Goal: Navigation & Orientation: Find specific page/section

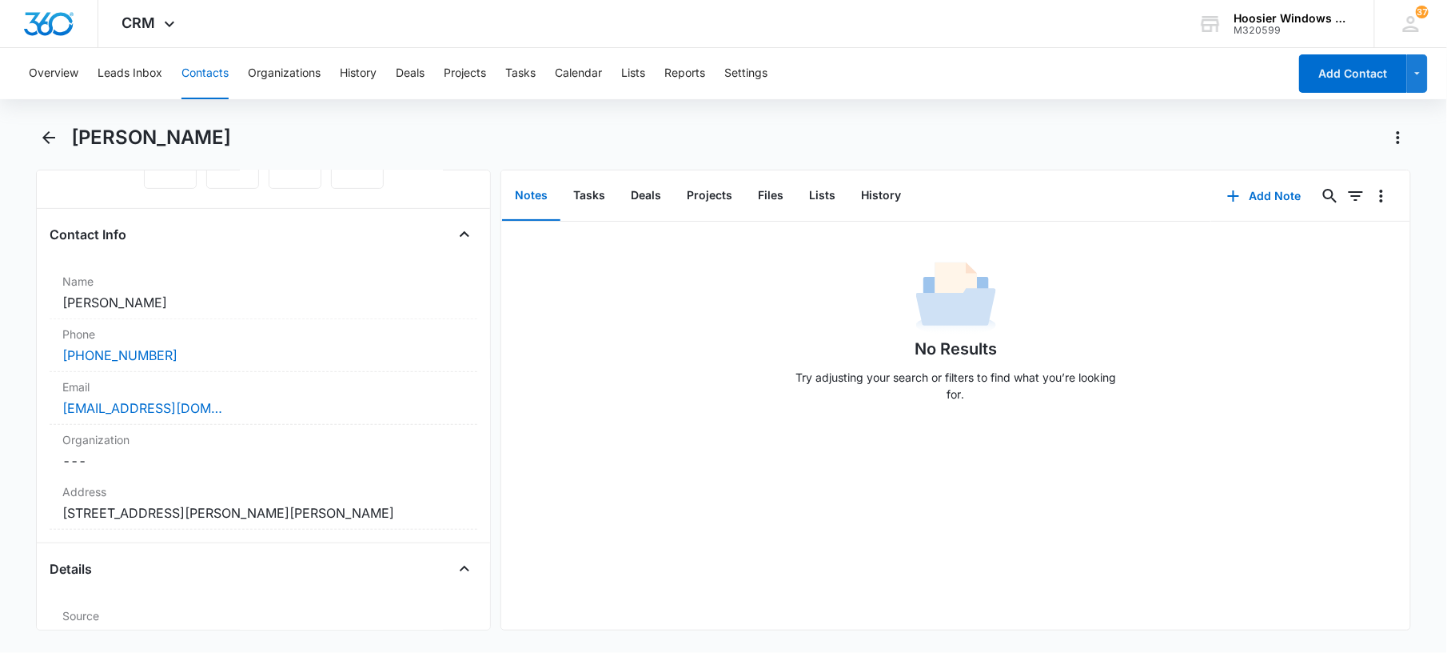
scroll to position [247, 0]
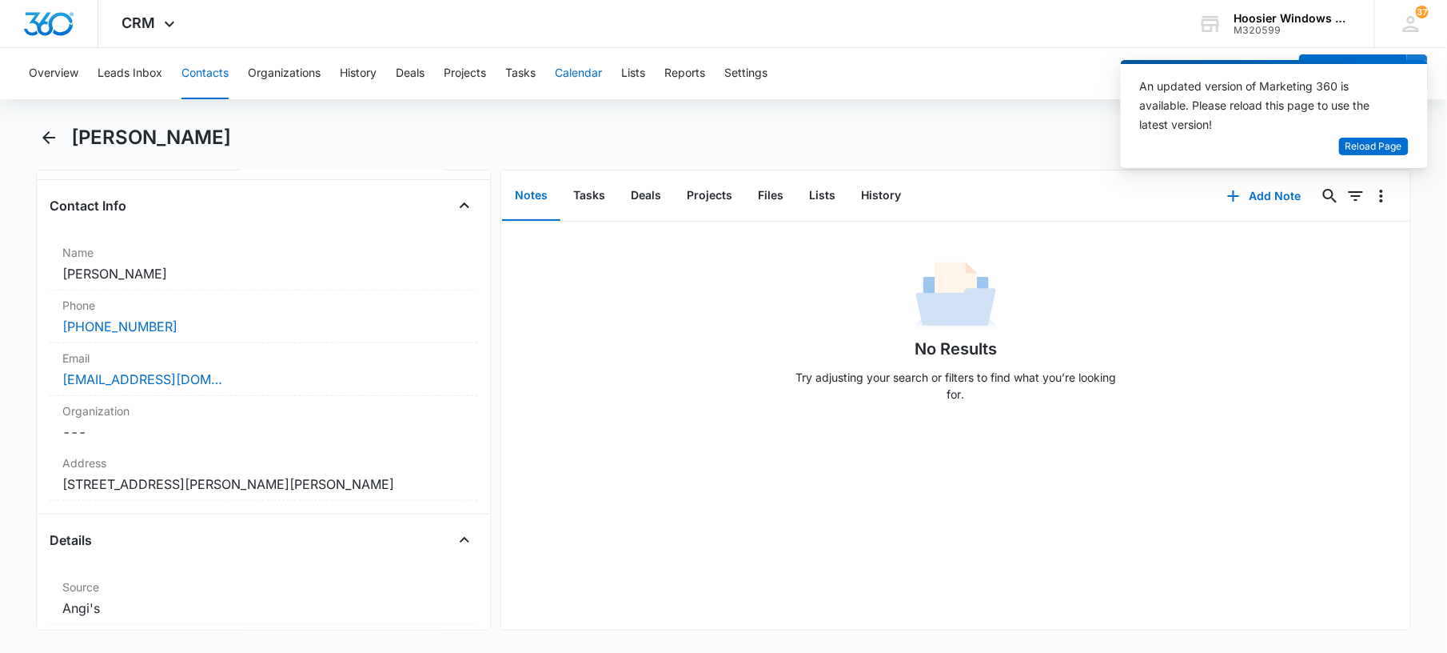
click at [573, 74] on button "Calendar" at bounding box center [578, 73] width 47 height 51
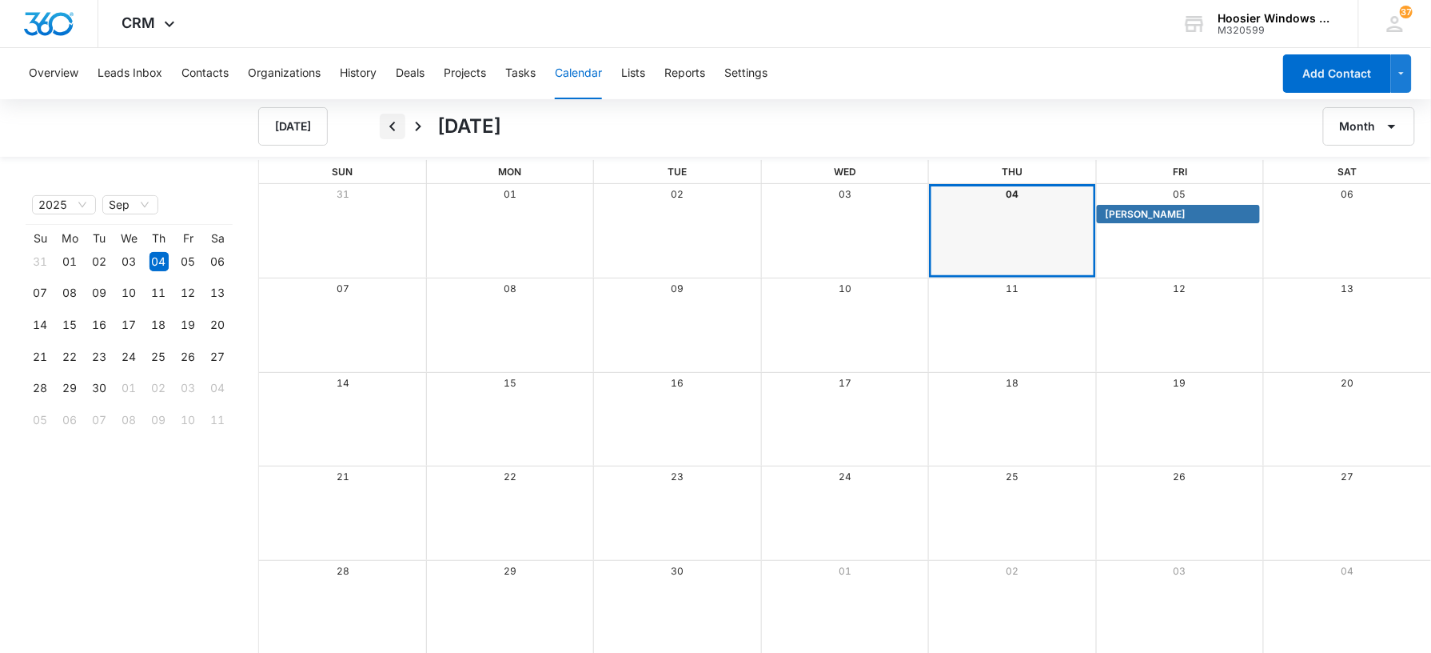
click at [398, 128] on icon "Back" at bounding box center [392, 126] width 19 height 19
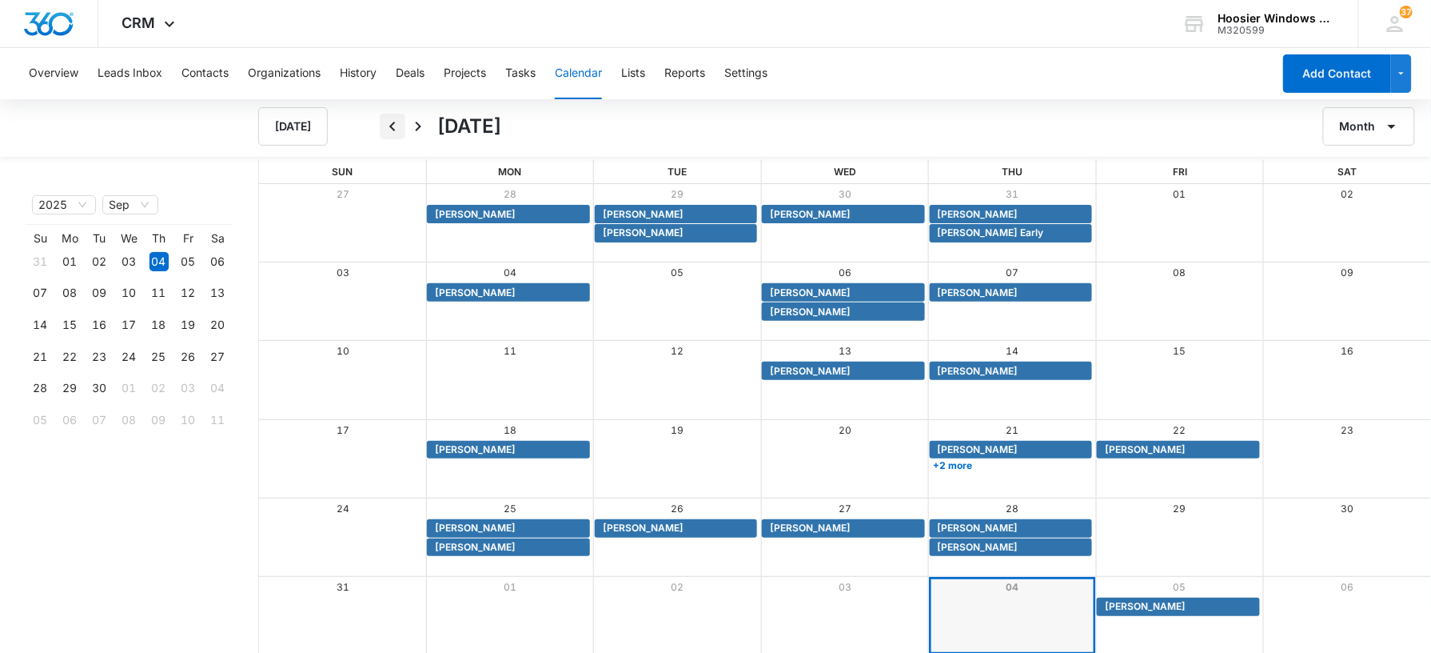
click at [387, 126] on icon "Back" at bounding box center [392, 126] width 19 height 19
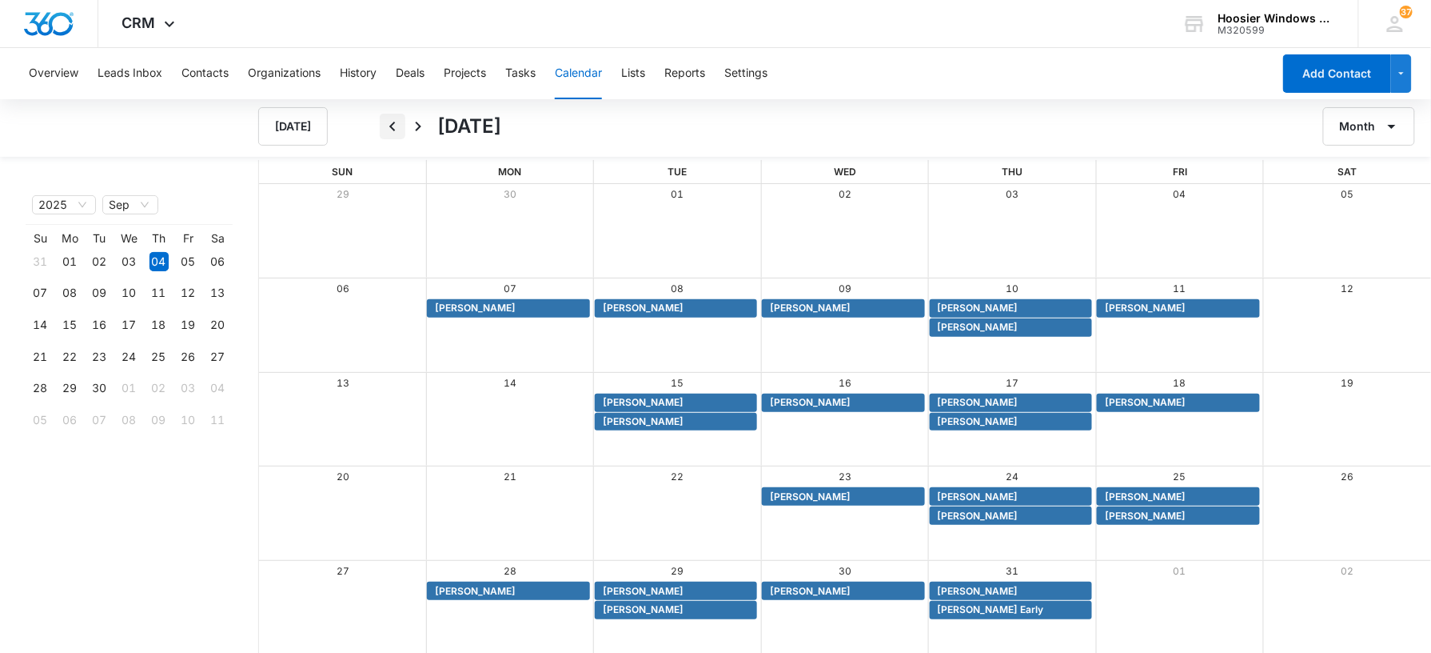
click at [390, 131] on icon "Back" at bounding box center [392, 126] width 19 height 19
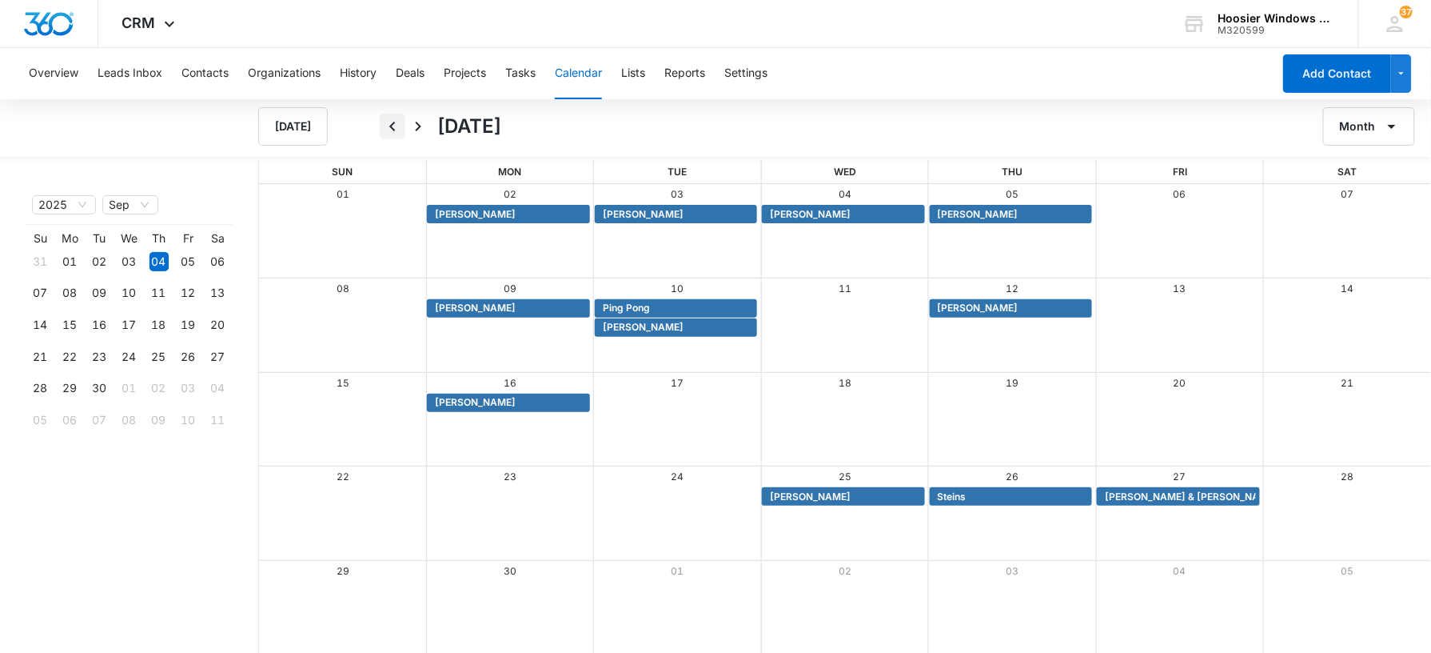
click at [383, 120] on icon "Back" at bounding box center [392, 126] width 19 height 19
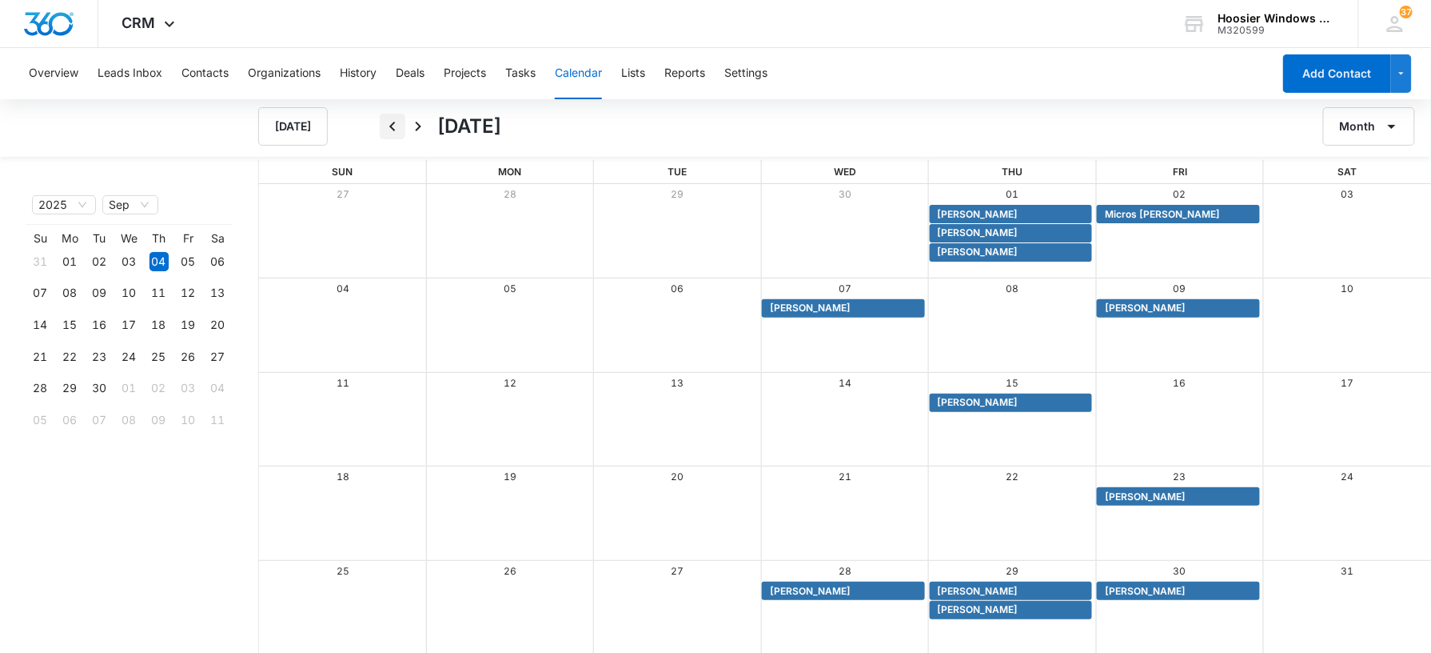
click at [400, 123] on icon "Back" at bounding box center [392, 126] width 19 height 19
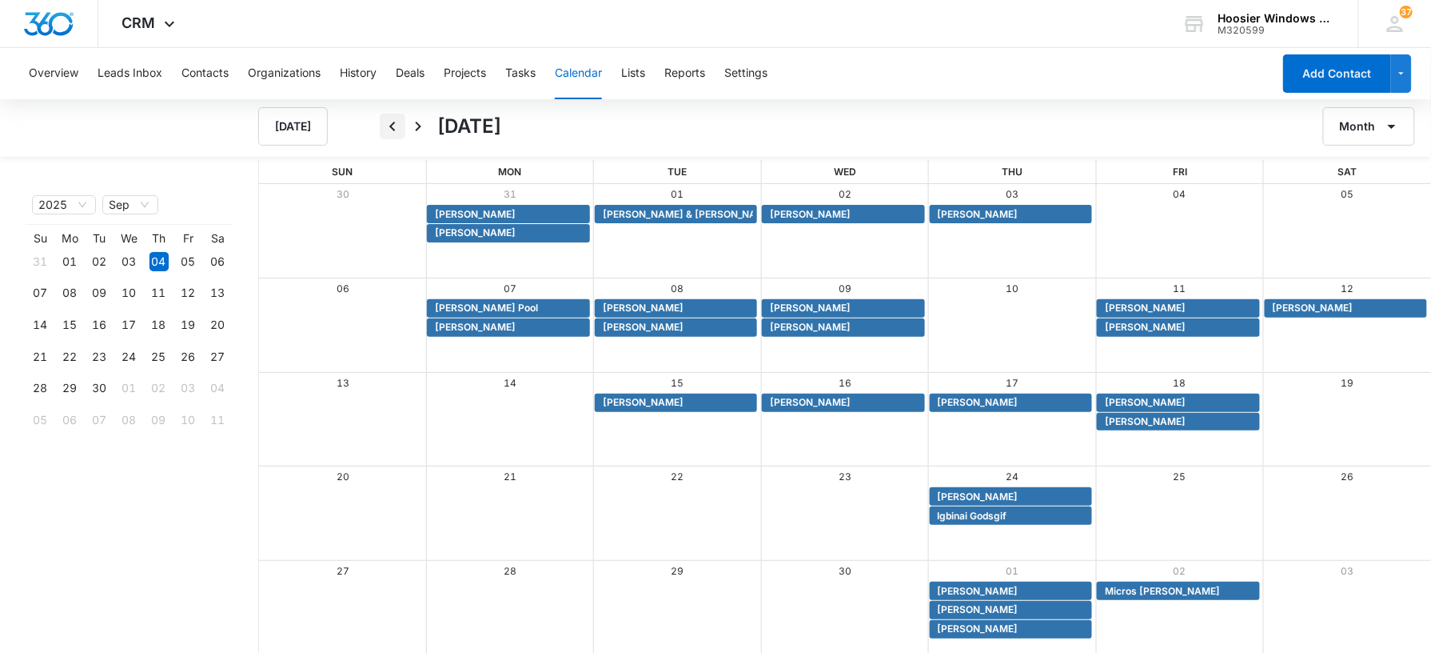
click at [404, 130] on button "Back" at bounding box center [393, 127] width 26 height 26
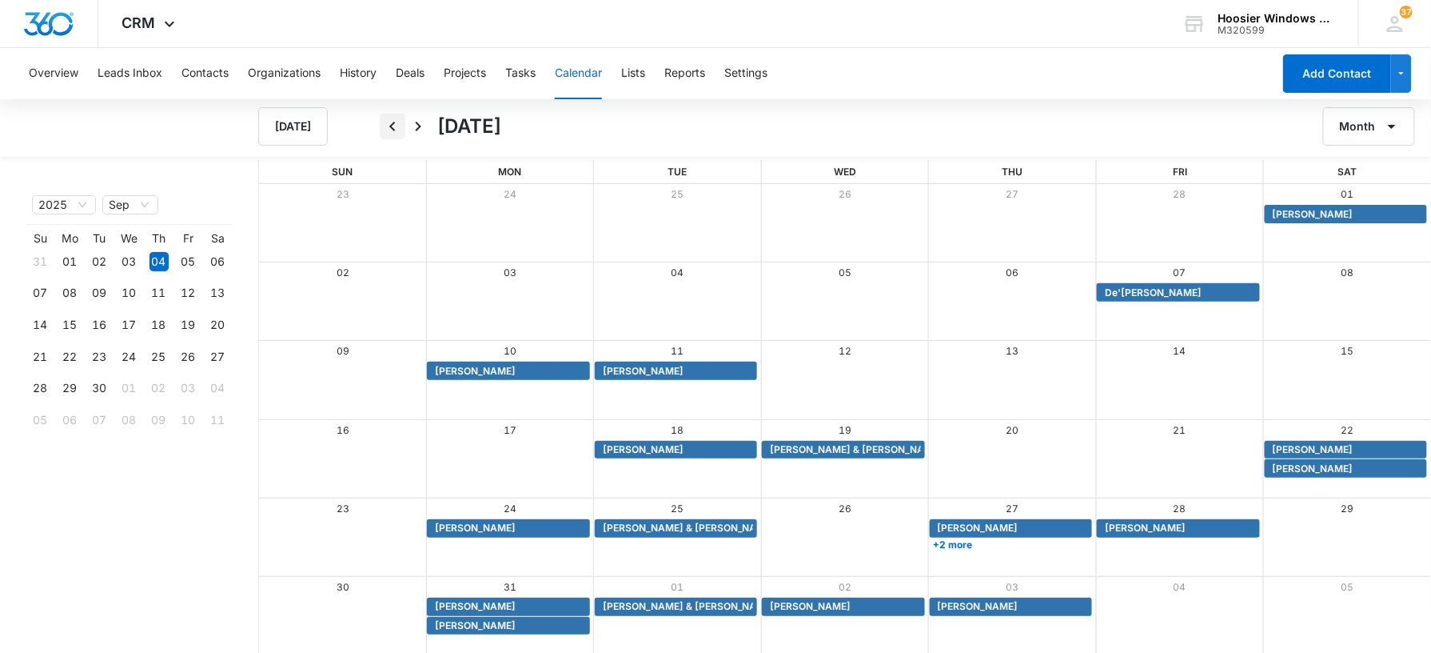
click at [401, 129] on icon "Back" at bounding box center [392, 126] width 19 height 19
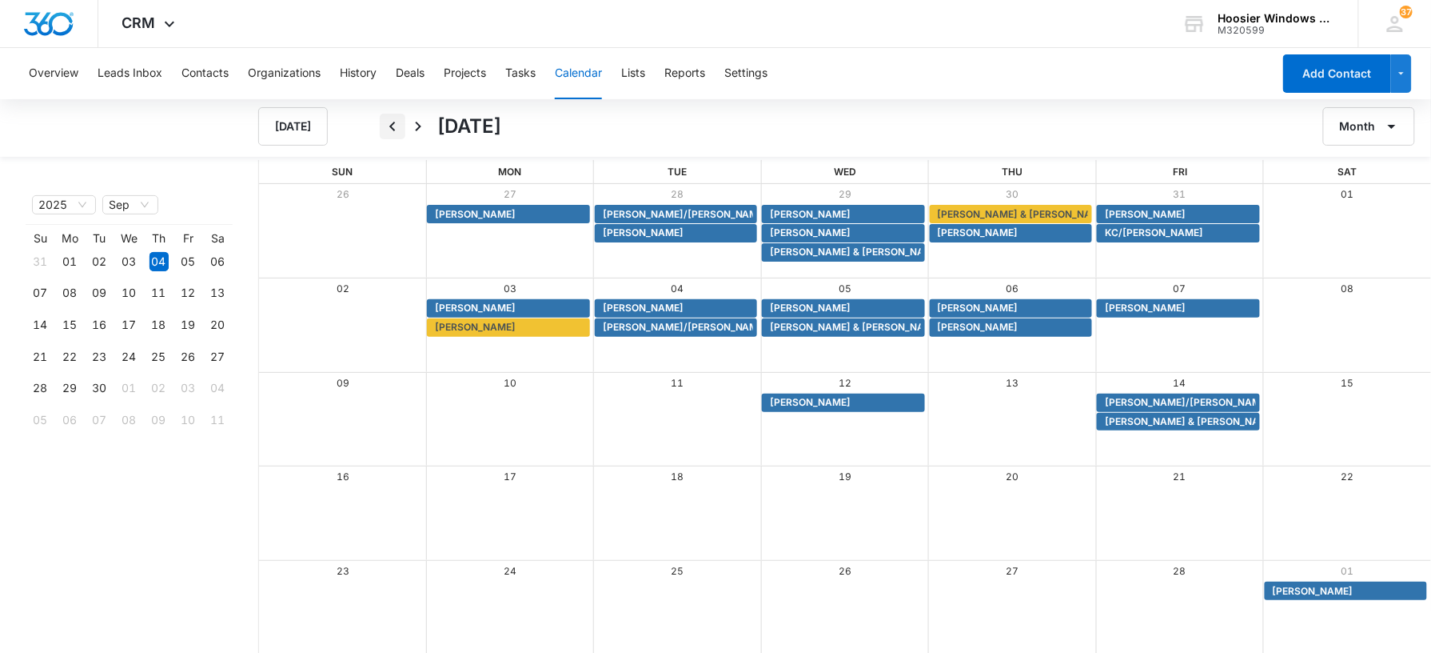
click at [393, 123] on icon "Back" at bounding box center [392, 127] width 6 height 10
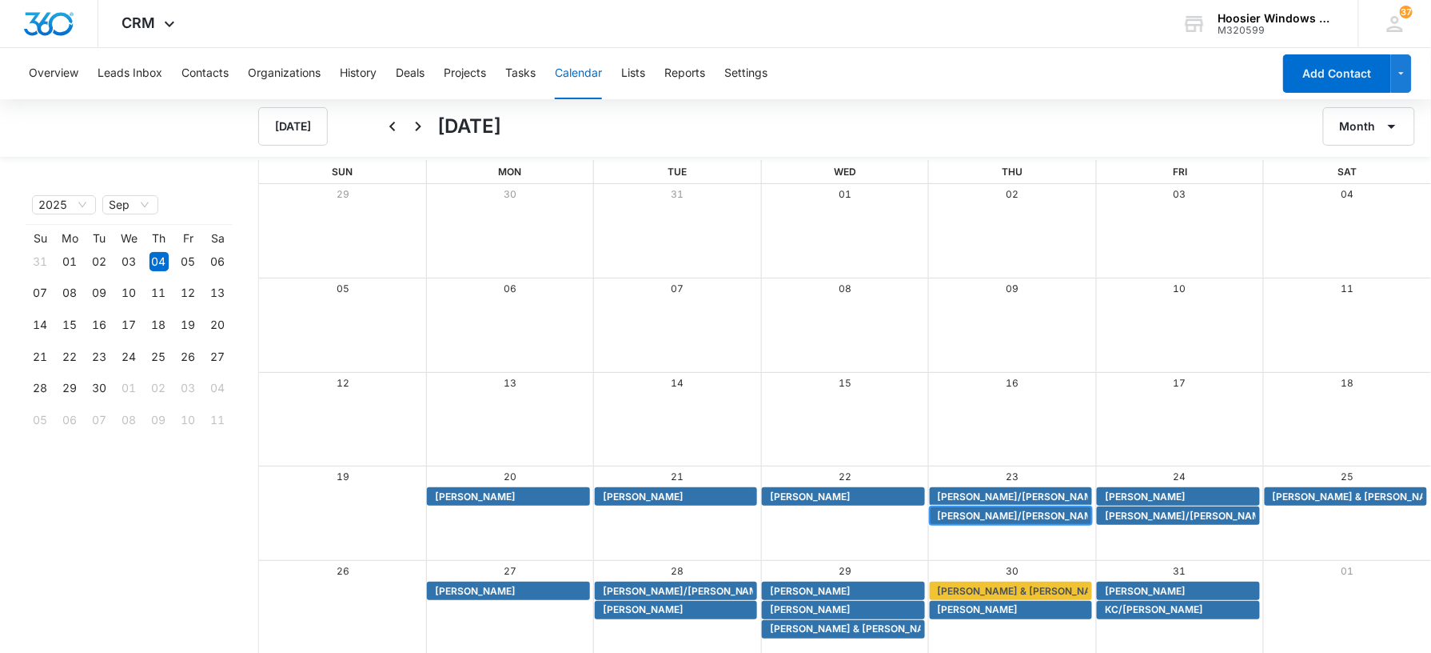
click at [995, 513] on span "Tom/Eileen Meulbroek" at bounding box center [1021, 516] width 166 height 14
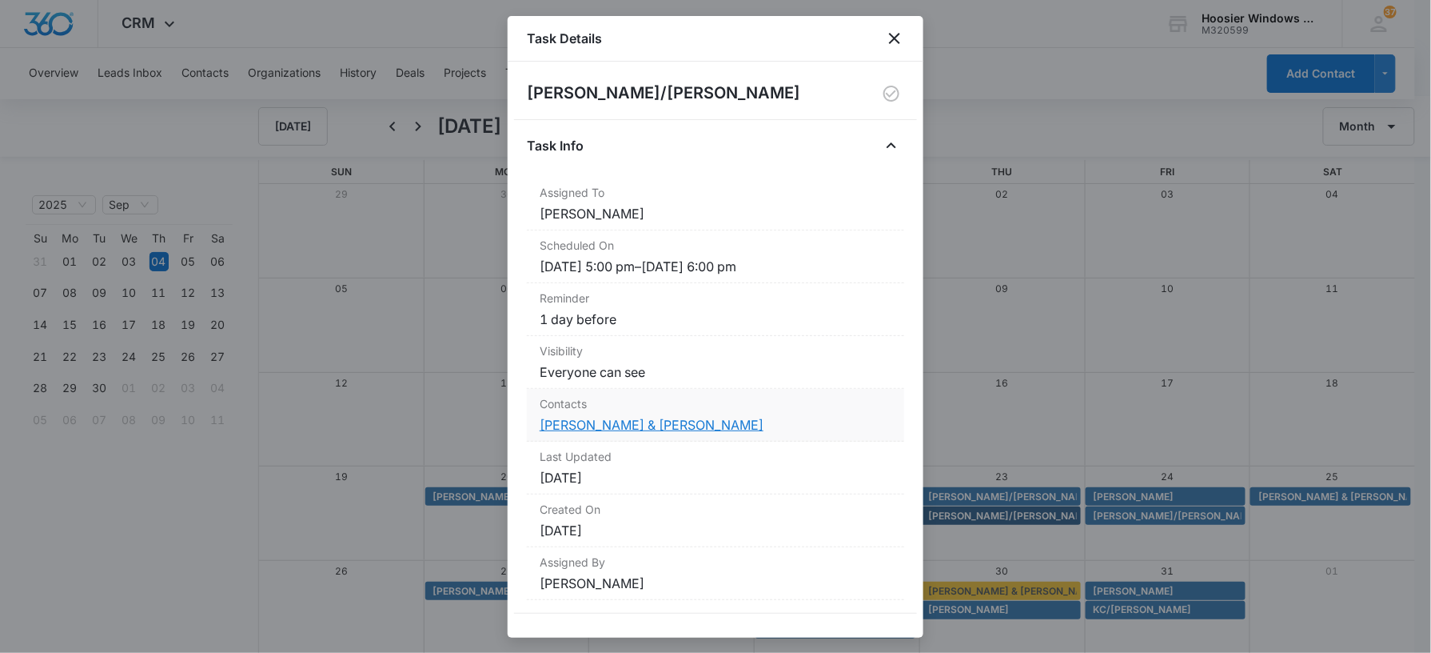
click at [579, 426] on link "Tom & Eileen Meulbroek" at bounding box center [652, 425] width 224 height 16
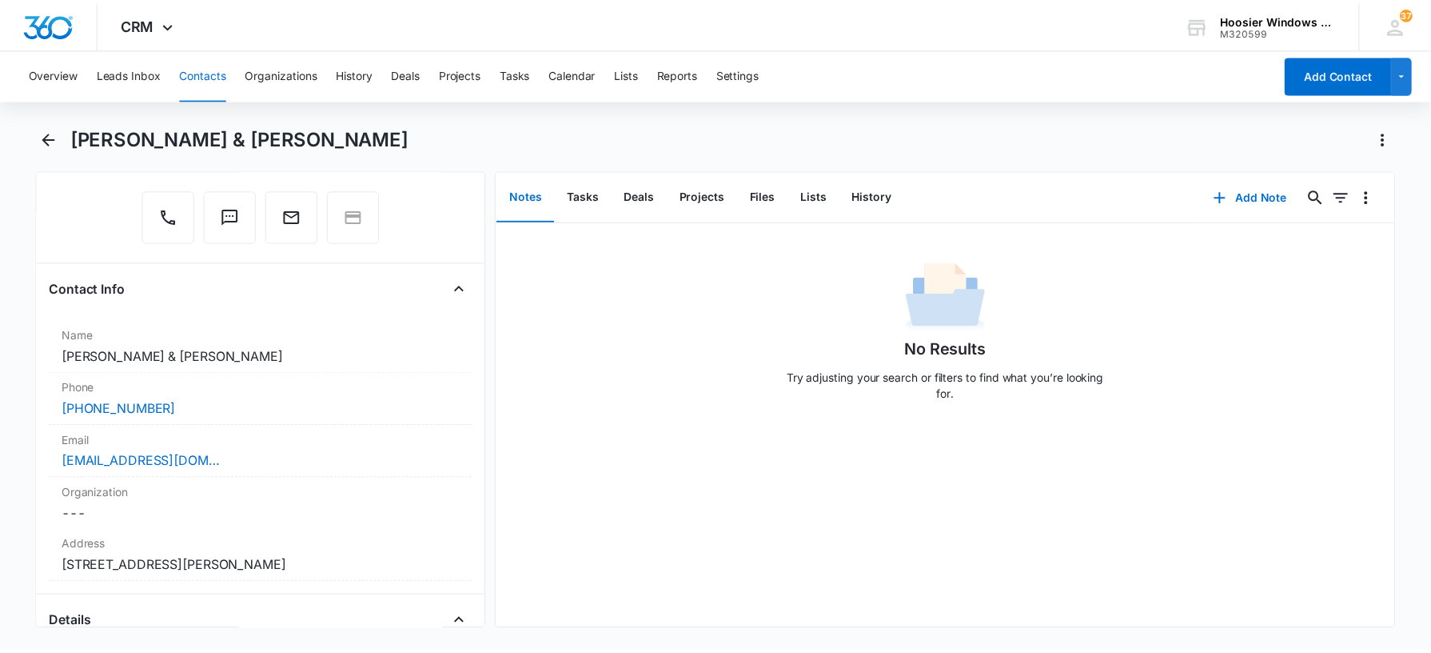
scroll to position [158, 0]
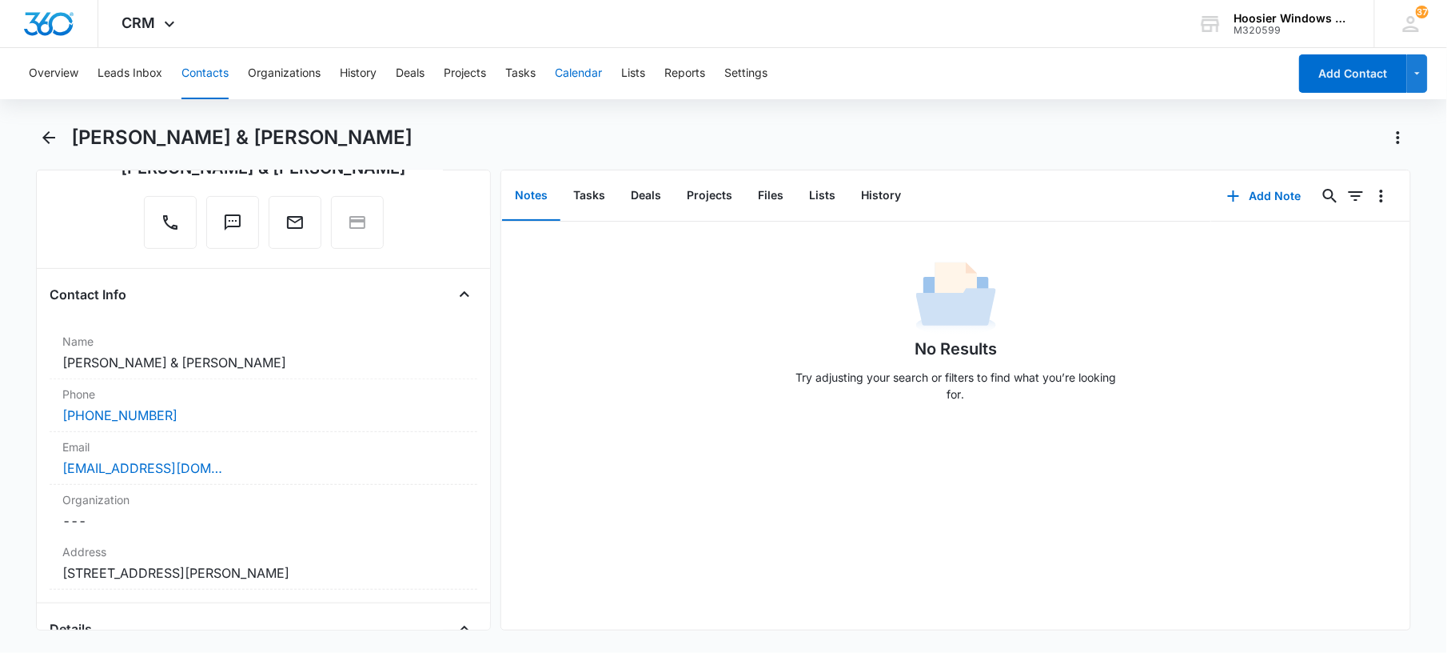
click at [585, 80] on button "Calendar" at bounding box center [578, 73] width 47 height 51
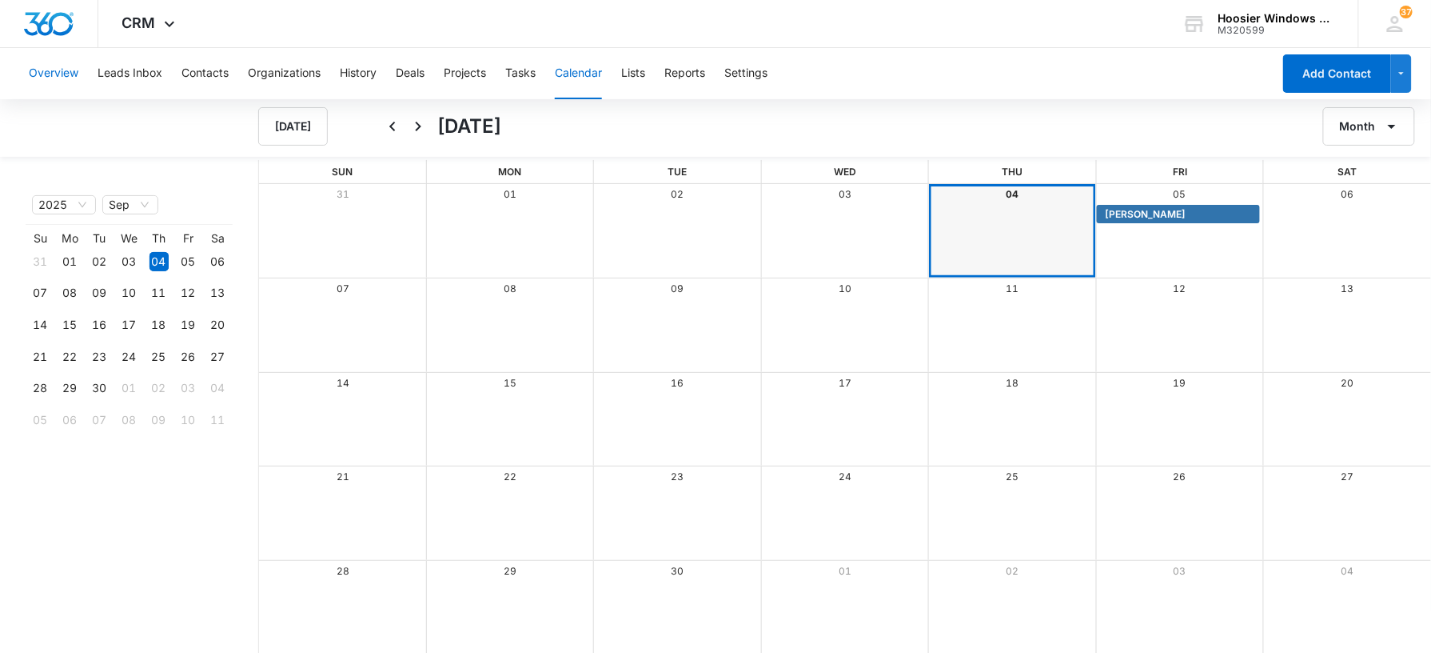
click at [65, 75] on button "Overview" at bounding box center [54, 73] width 50 height 51
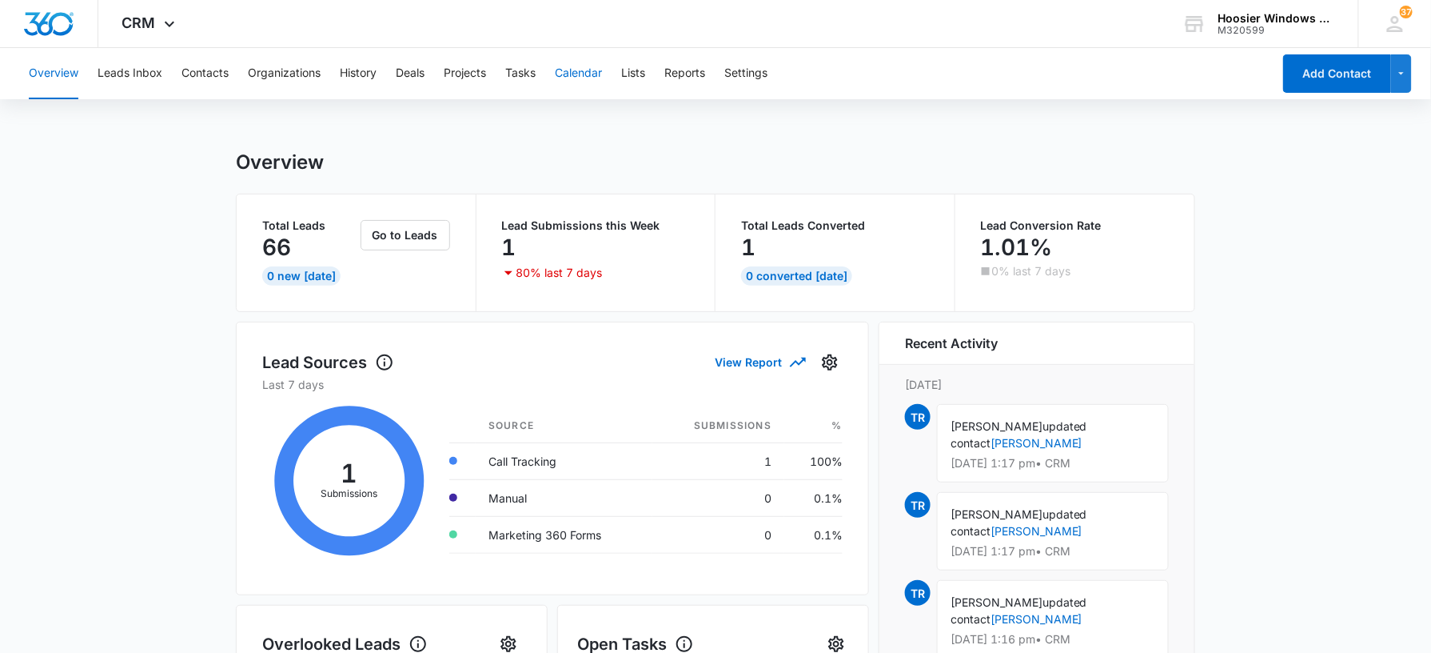
click at [593, 59] on button "Calendar" at bounding box center [578, 73] width 47 height 51
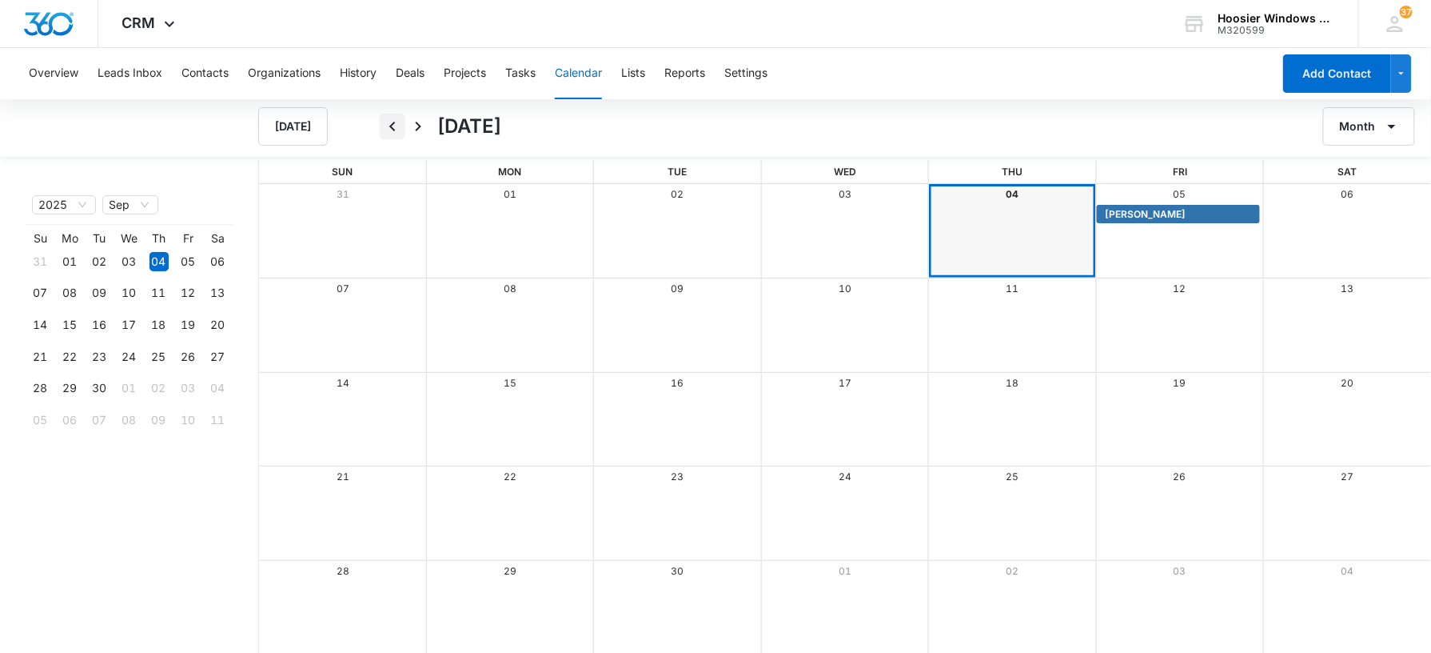
click at [397, 125] on icon "Back" at bounding box center [392, 126] width 19 height 19
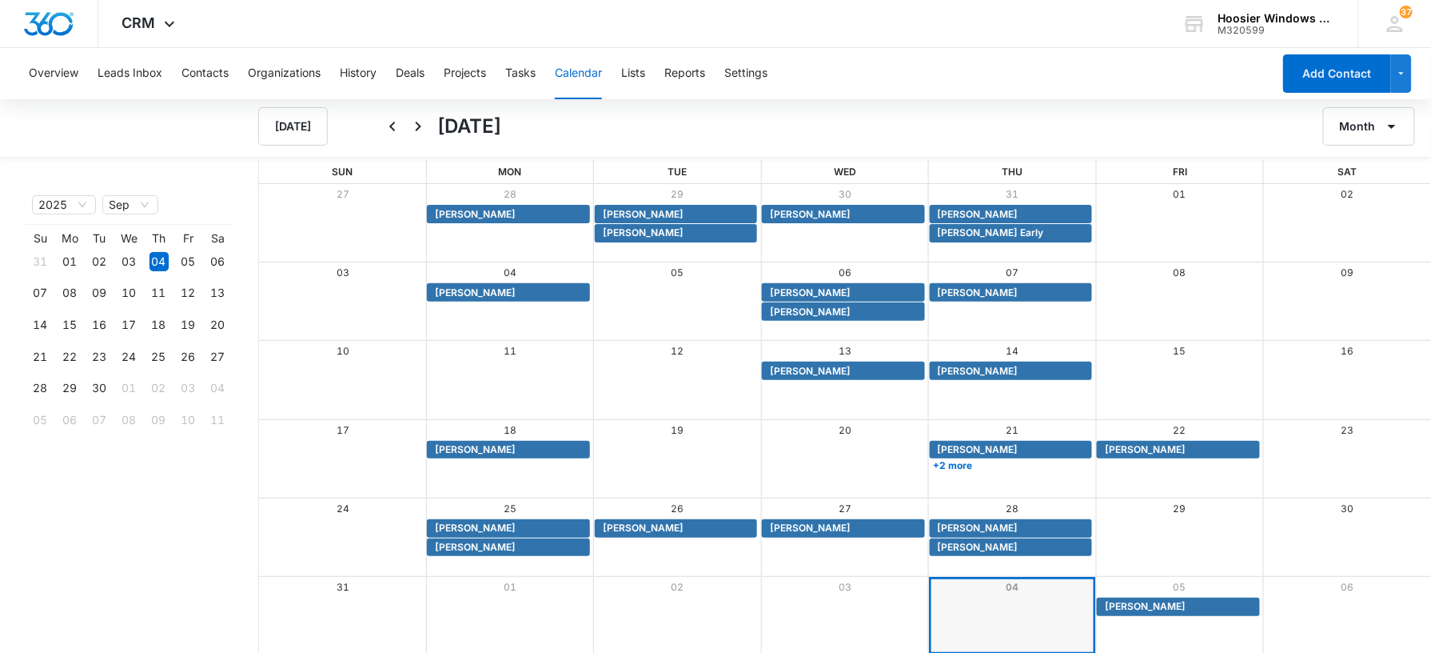
click at [214, 497] on div "2025 Sep Month Year Su Mo Tu We Th Fr Sa 31 01 02 03 04 05 06 07 08 09 10 11 12…" at bounding box center [116, 407] width 233 height 494
click at [570, 70] on button "Calendar" at bounding box center [578, 73] width 47 height 51
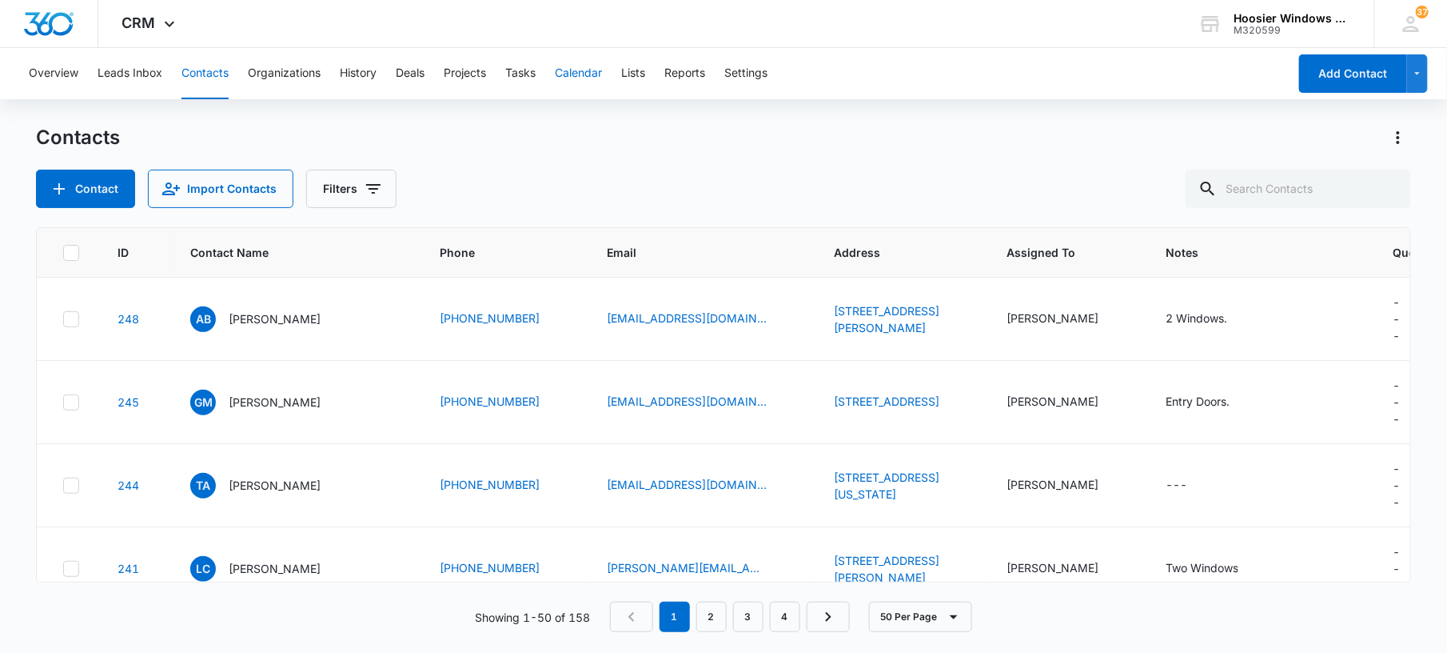
click at [568, 74] on button "Calendar" at bounding box center [578, 73] width 47 height 51
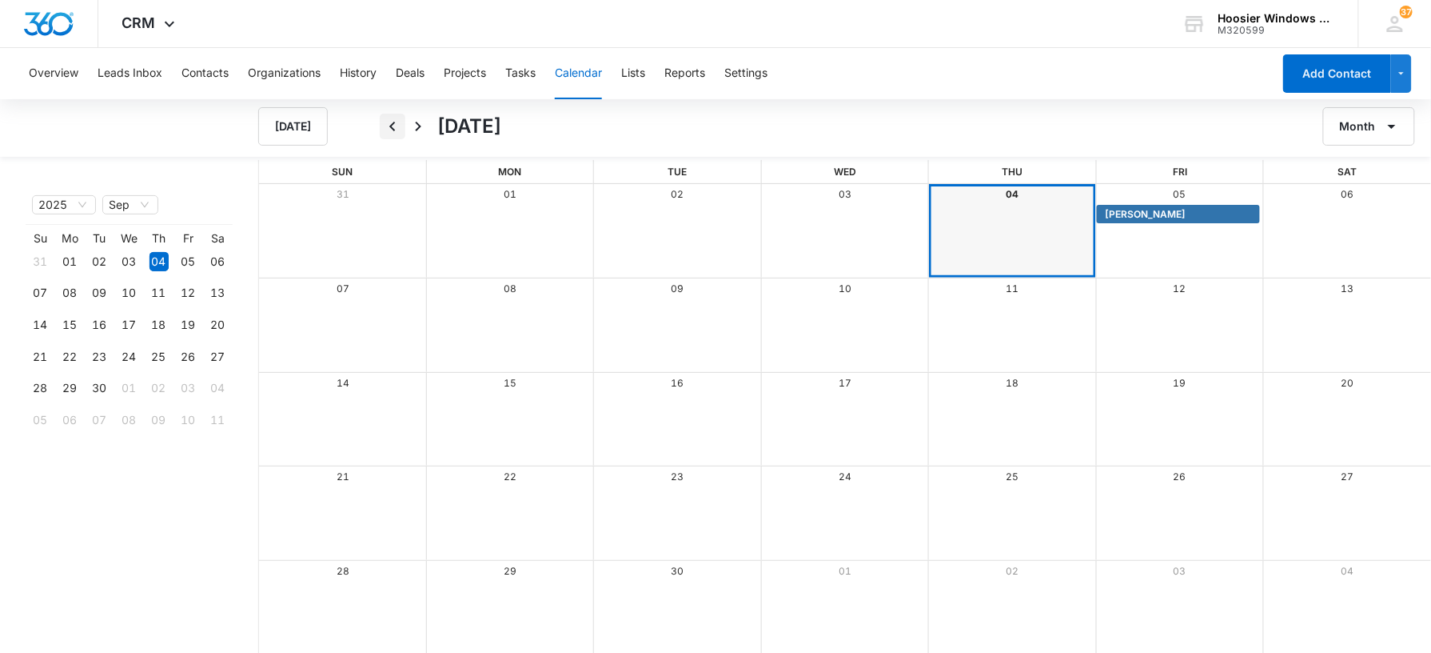
click at [397, 122] on icon "Back" at bounding box center [392, 126] width 19 height 19
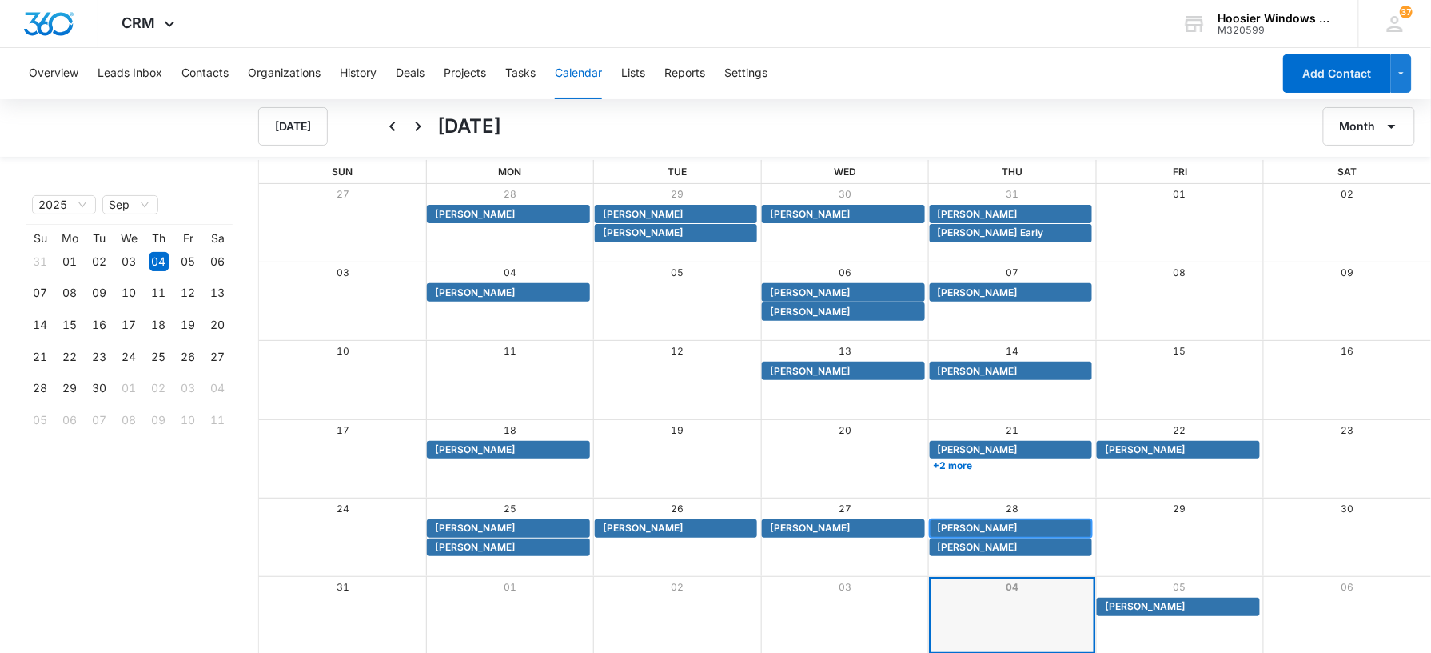
click at [995, 525] on span "[PERSON_NAME]" at bounding box center [978, 528] width 81 height 14
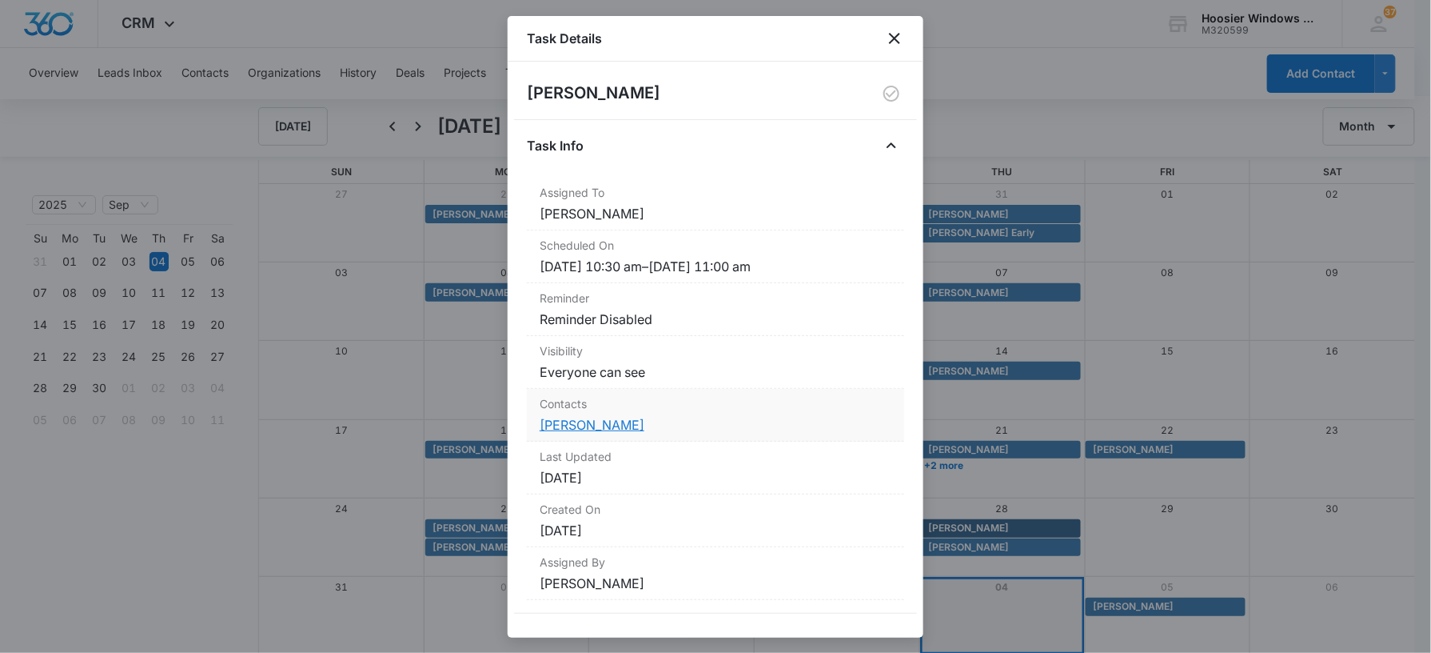
click at [621, 425] on link "[PERSON_NAME]" at bounding box center [592, 425] width 105 height 16
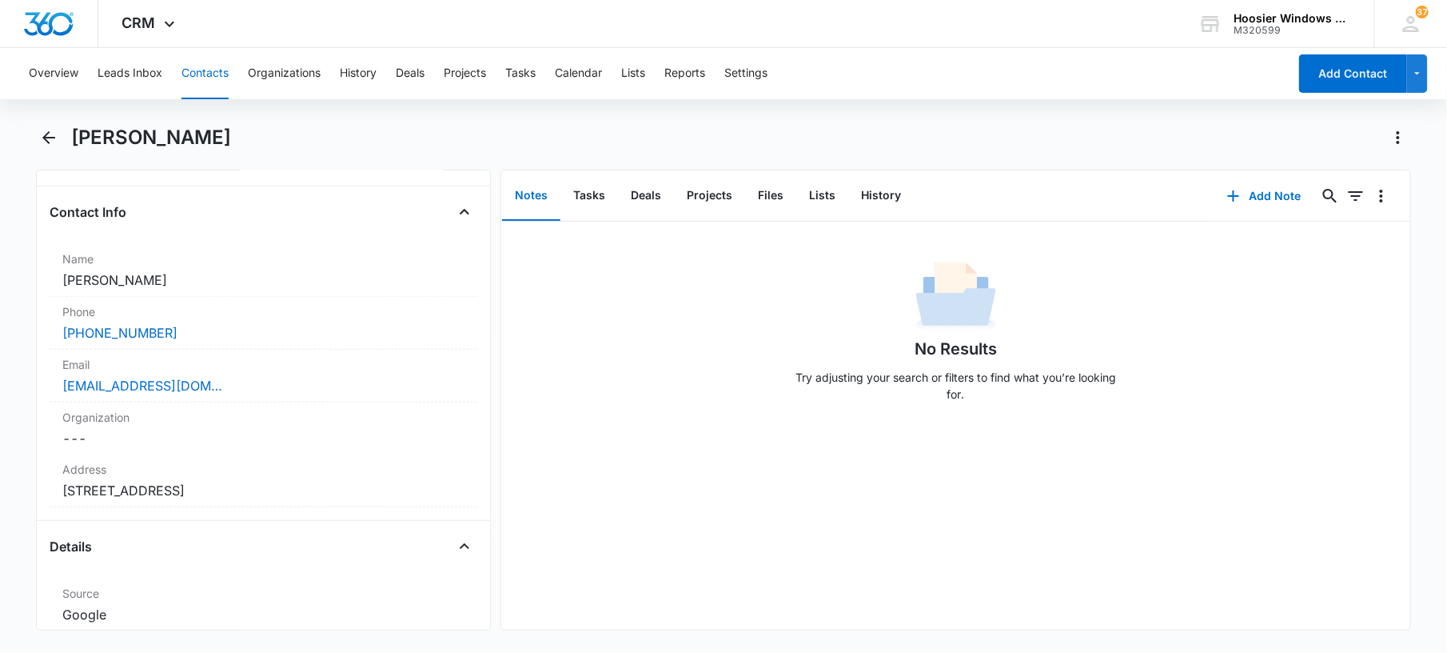
scroll to position [182, 0]
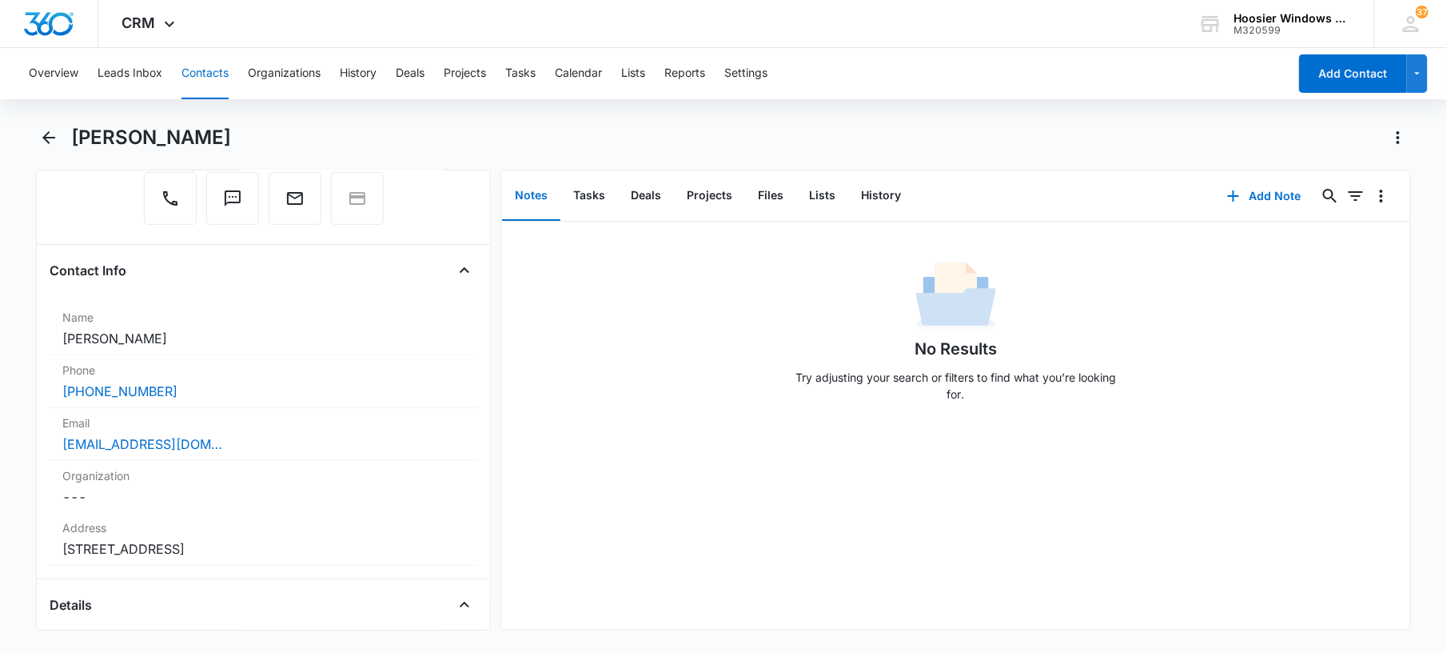
click at [465, 250] on div "Remove GM [PERSON_NAME] Contact Info Name Cancel Save Changes [PERSON_NAME] Pho…" at bounding box center [263, 400] width 455 height 461
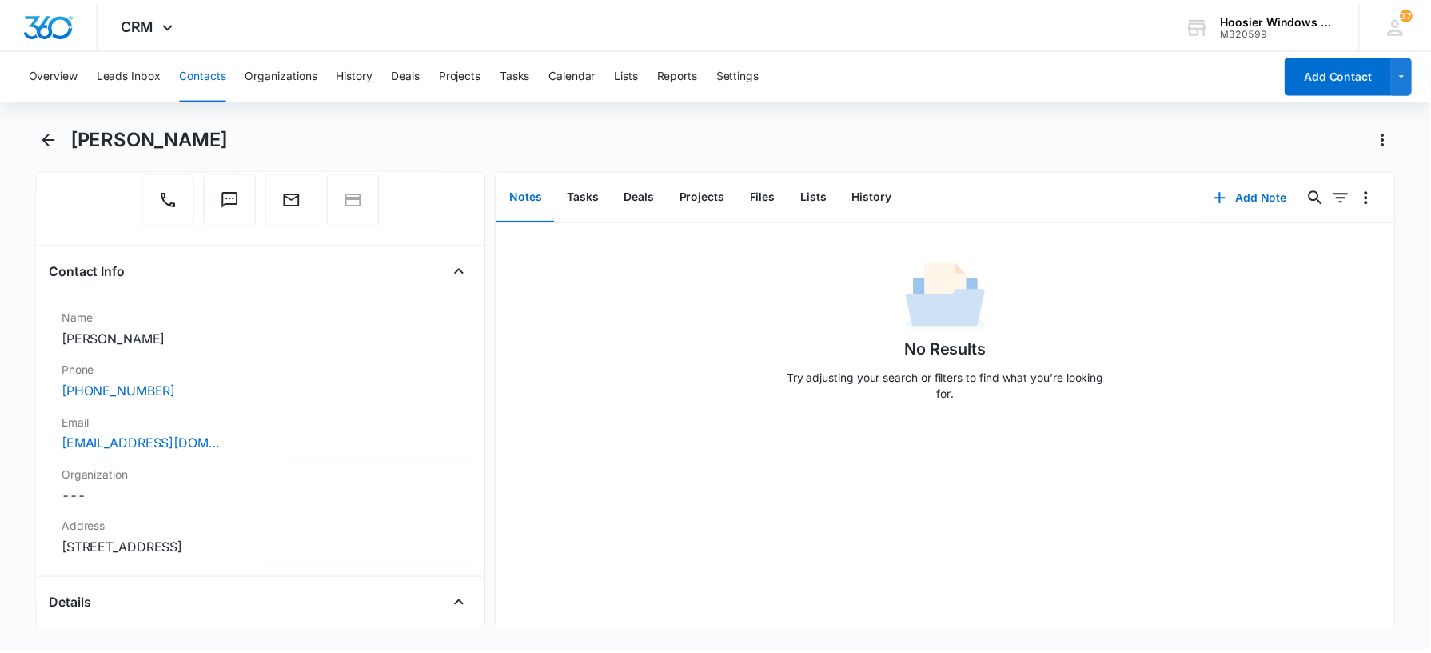
scroll to position [59, 0]
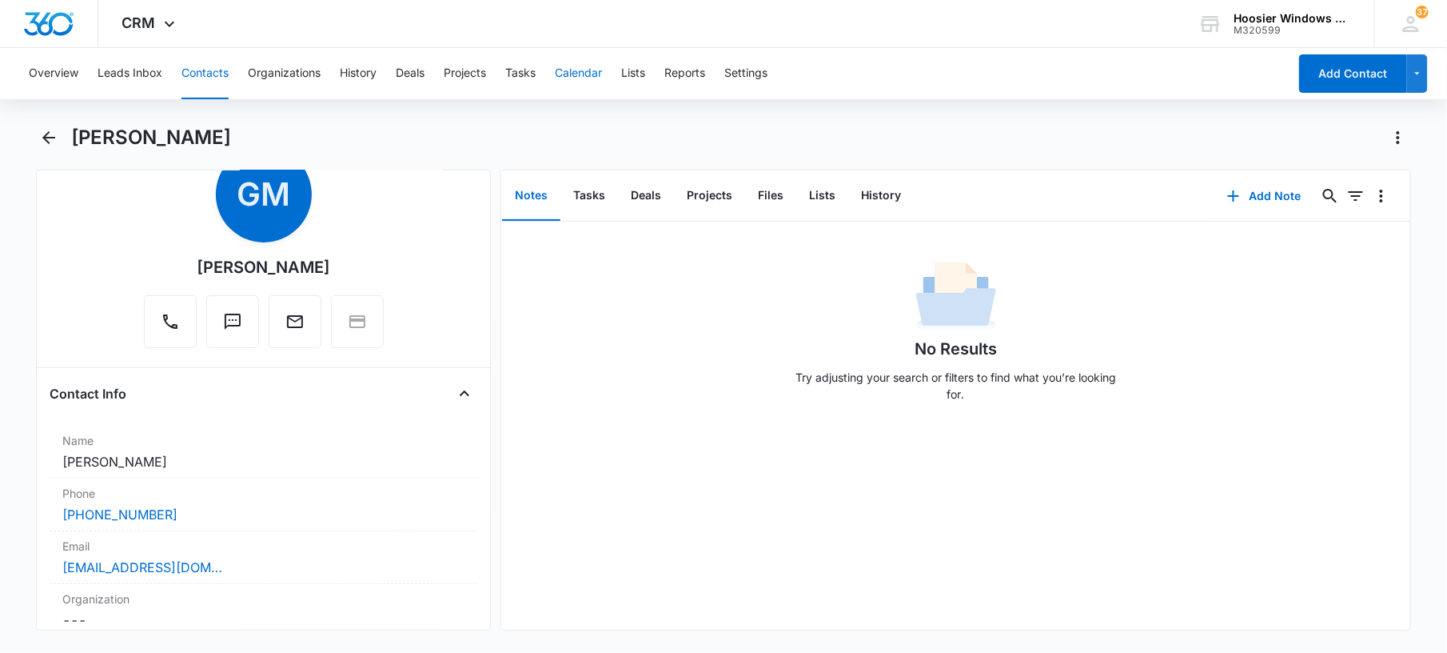
click at [601, 77] on button "Calendar" at bounding box center [578, 73] width 47 height 51
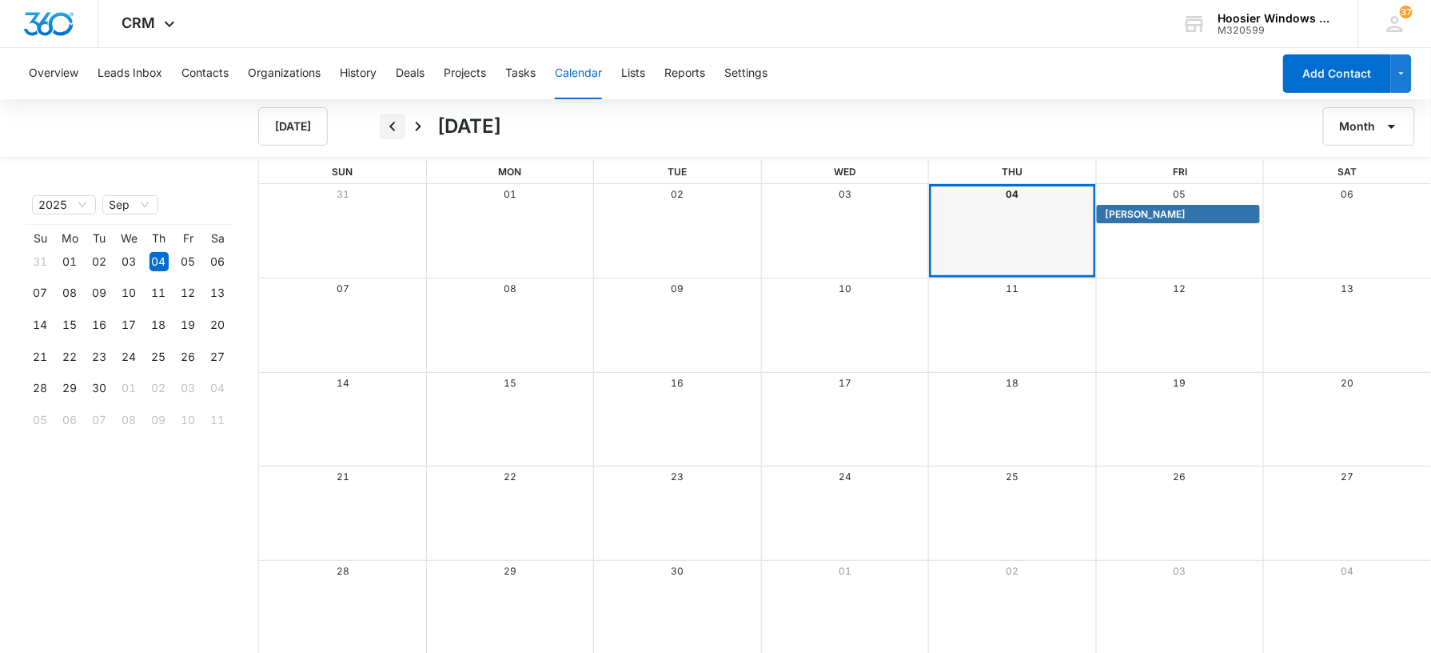
click at [389, 125] on icon "Back" at bounding box center [392, 126] width 19 height 19
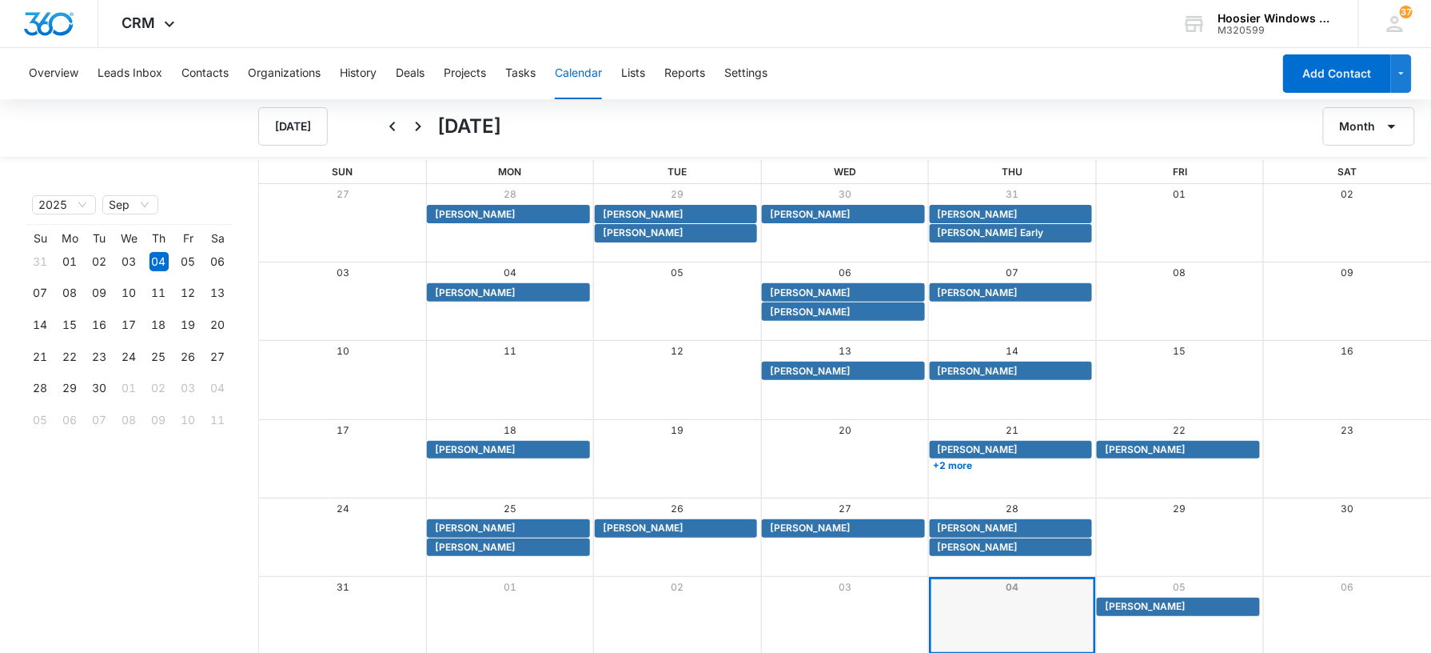
click at [1172, 115] on div "Month" at bounding box center [1257, 126] width 347 height 38
click at [1092, 88] on div "Overview Leads Inbox Contacts Organizations History Deals Projects Tasks Calend…" at bounding box center [645, 73] width 1253 height 51
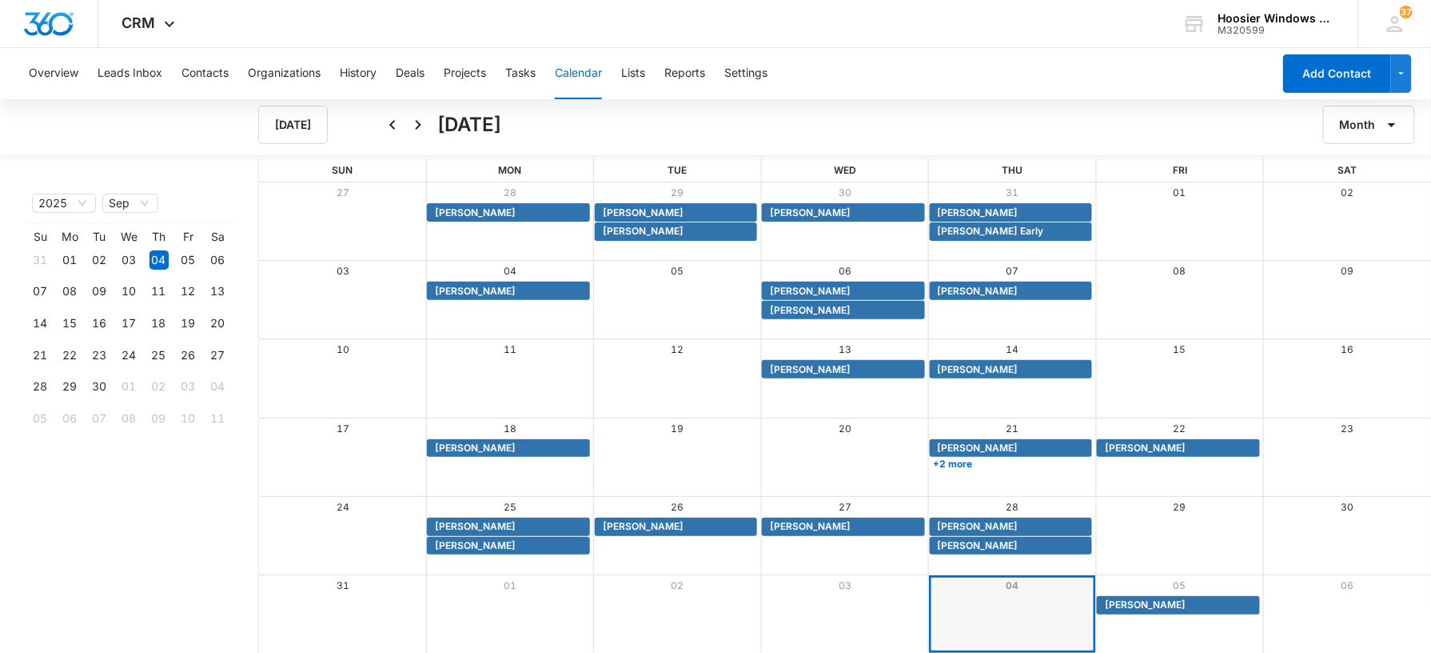
click at [1072, 70] on div "Overview Leads Inbox Contacts Organizations History Deals Projects Tasks Calend…" at bounding box center [645, 73] width 1253 height 51
click at [1006, 526] on span "[PERSON_NAME]" at bounding box center [978, 526] width 81 height 14
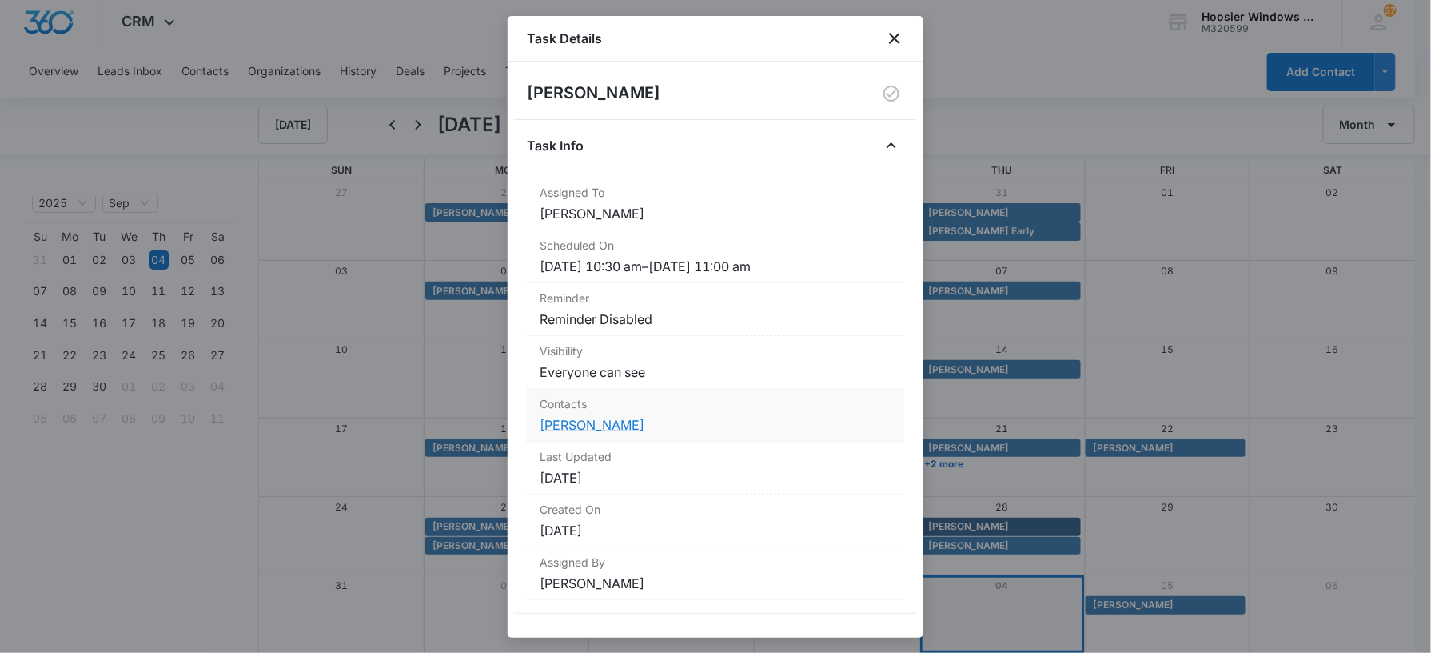
click at [624, 424] on link "[PERSON_NAME]" at bounding box center [592, 425] width 105 height 16
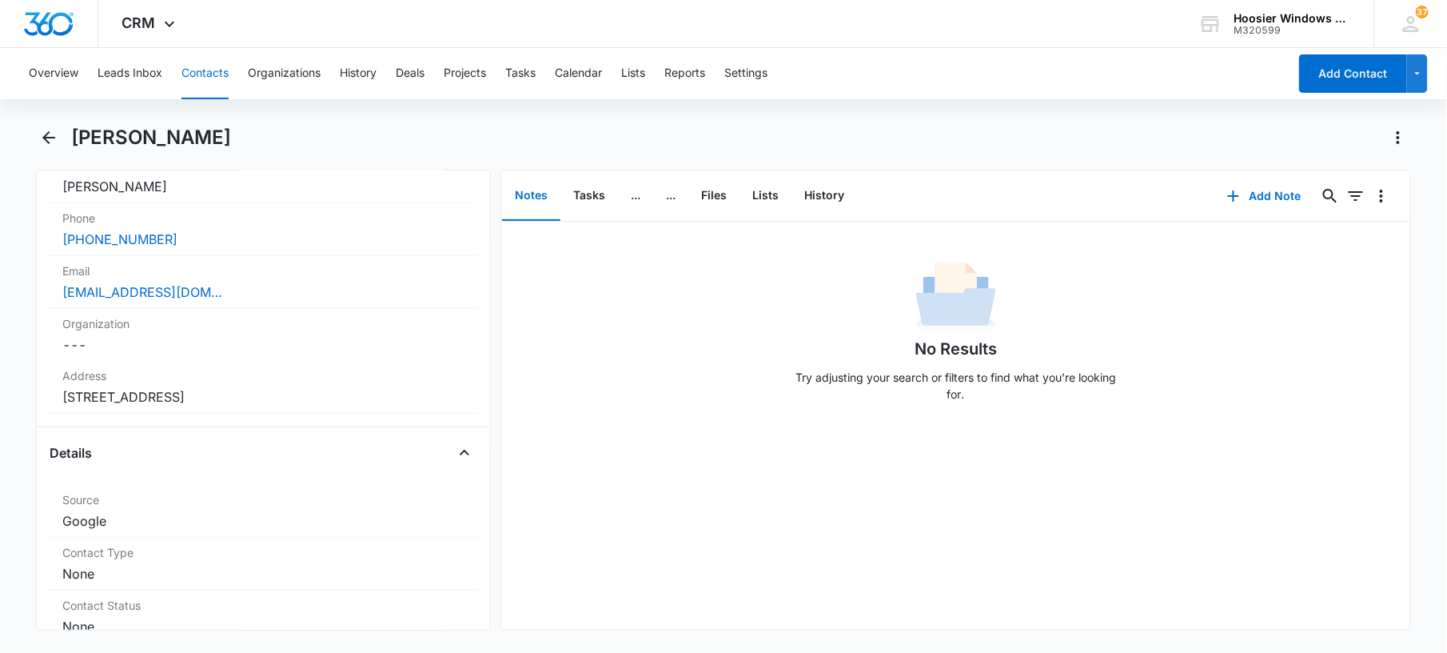
scroll to position [336, 0]
